Goal: Browse casually

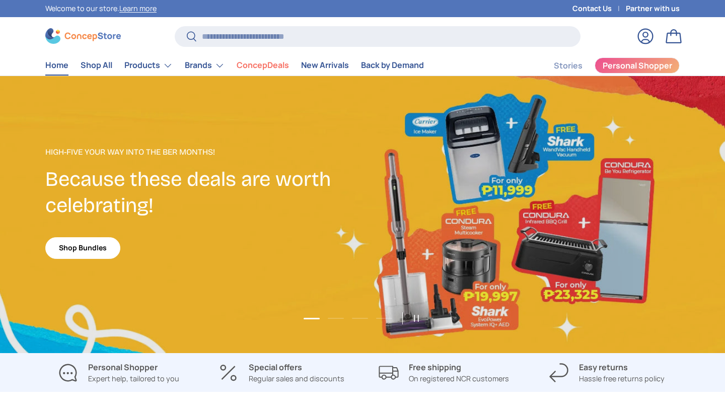
scroll to position [2604, 4117]
click at [725, 89] on link "1 of 4" at bounding box center [362, 214] width 725 height 277
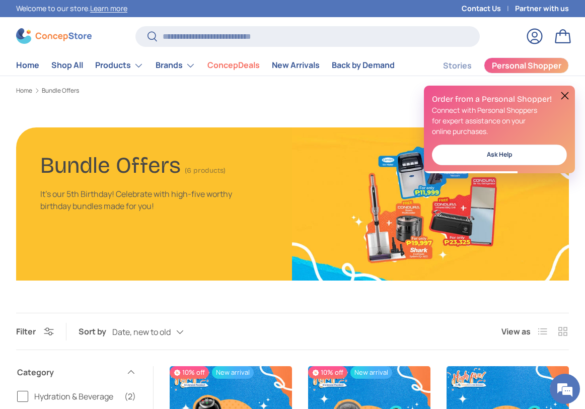
click at [585, 194] on div "Bundle Offers (6 products) It's our 5th Birthday! Celebrate with high-five wort…" at bounding box center [292, 203] width 585 height 153
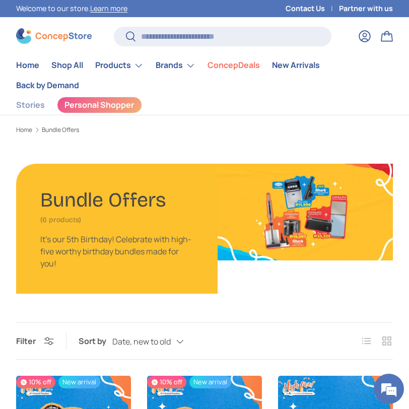
click at [77, 29] on img at bounding box center [54, 36] width 76 height 16
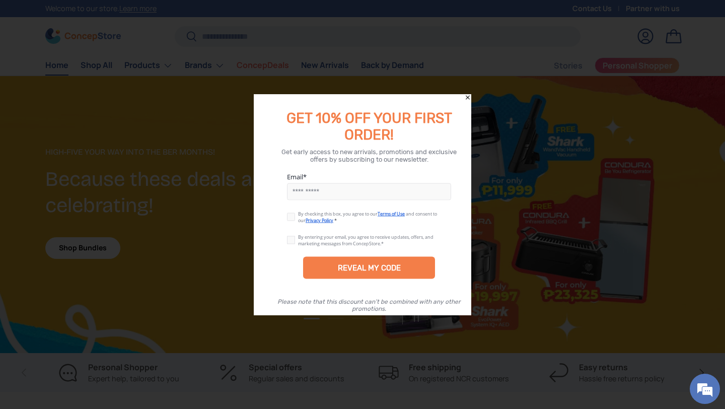
scroll to position [2012, 4117]
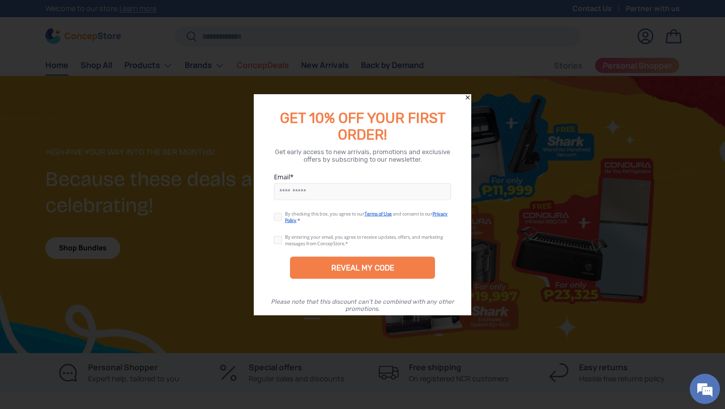
click at [408, 95] on icon "Close" at bounding box center [467, 97] width 7 height 7
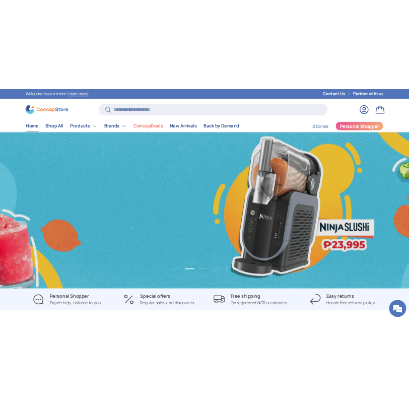
scroll to position [0, 725]
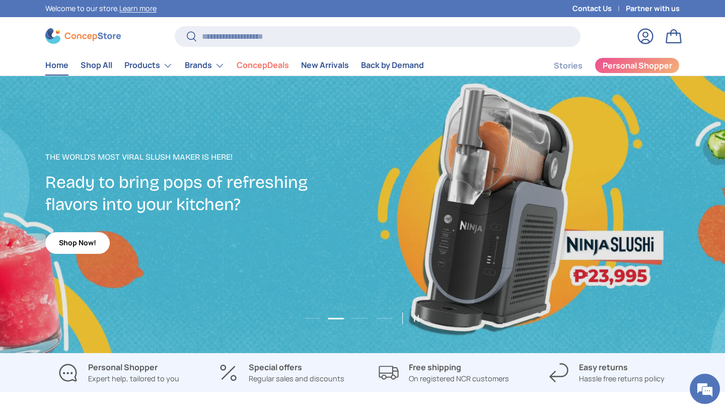
click at [357, 117] on div "2 of 4" at bounding box center [362, 214] width 725 height 277
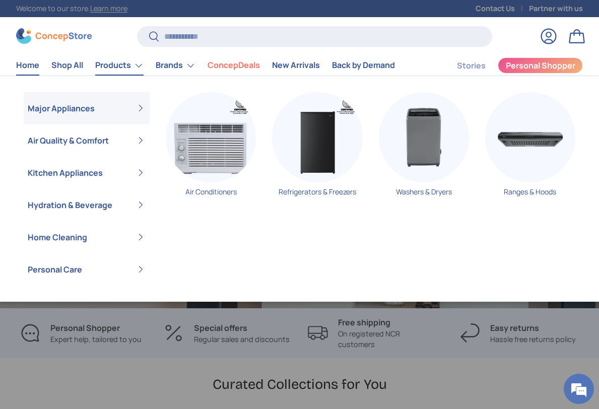
scroll to position [0, 1197]
click at [112, 64] on link "Products" at bounding box center [119, 65] width 48 height 20
click at [178, 139] on img "Primary" at bounding box center [211, 137] width 90 height 90
